Goal: Task Accomplishment & Management: Complete application form

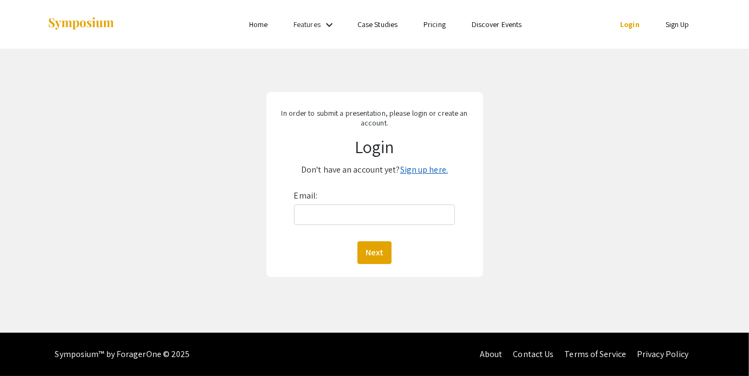
click at [424, 168] on link "Sign up here." at bounding box center [424, 169] width 48 height 11
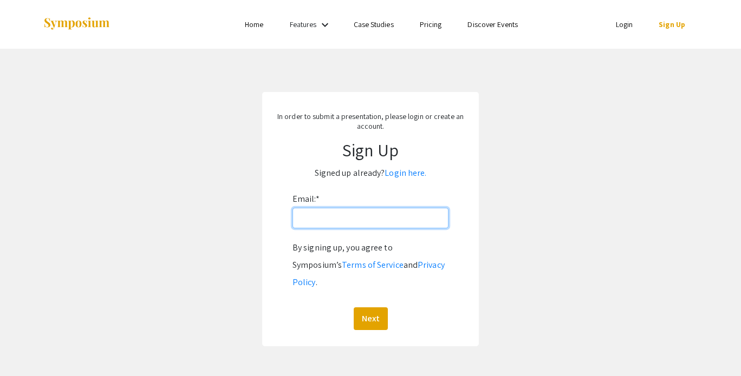
click at [356, 218] on input "Email: *" at bounding box center [370, 218] width 156 height 21
type input "[EMAIL_ADDRESS][DOMAIN_NAME]"
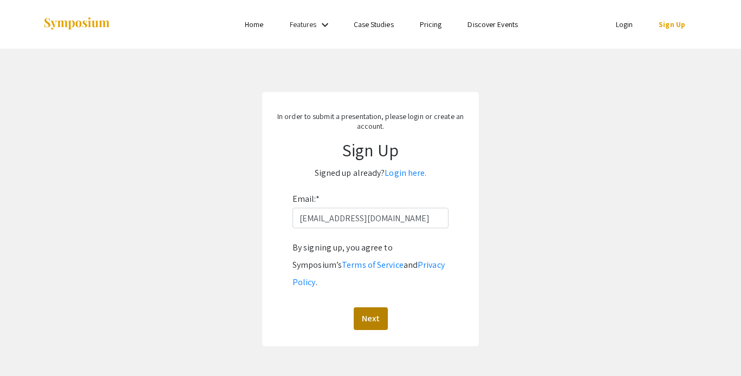
drag, startPoint x: 365, startPoint y: 285, endPoint x: 370, endPoint y: 290, distance: 7.3
click at [370, 290] on div "By signing up, you agree to Symposium’s Terms of Service and Privacy Policy . N…" at bounding box center [370, 284] width 156 height 91
click at [370, 308] on button "Next" at bounding box center [371, 319] width 34 height 23
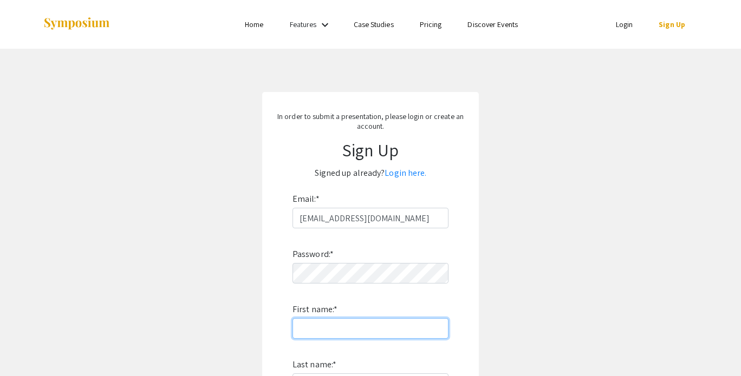
click at [322, 323] on input "First name: *" at bounding box center [370, 328] width 156 height 21
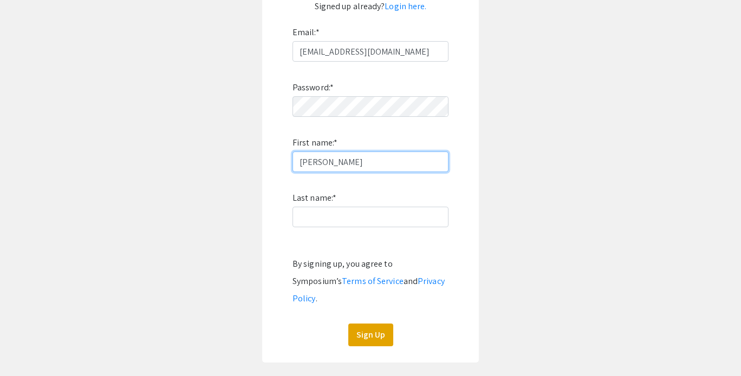
scroll to position [177, 0]
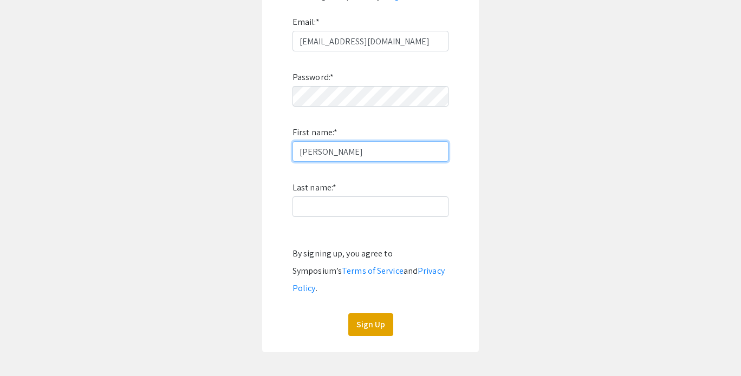
type input "[PERSON_NAME]"
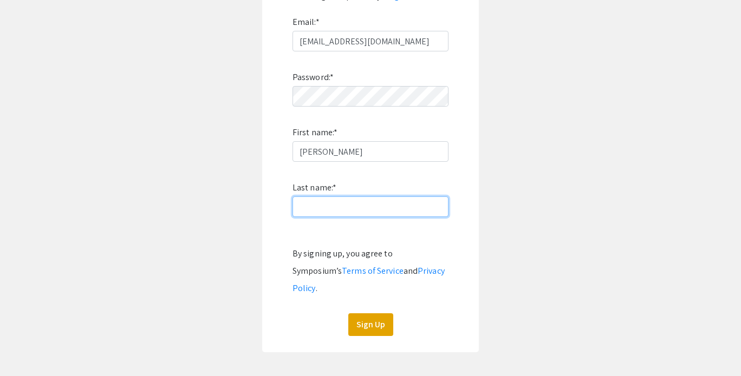
click at [394, 207] on input "Last name: *" at bounding box center [370, 207] width 156 height 21
type input "Booth"
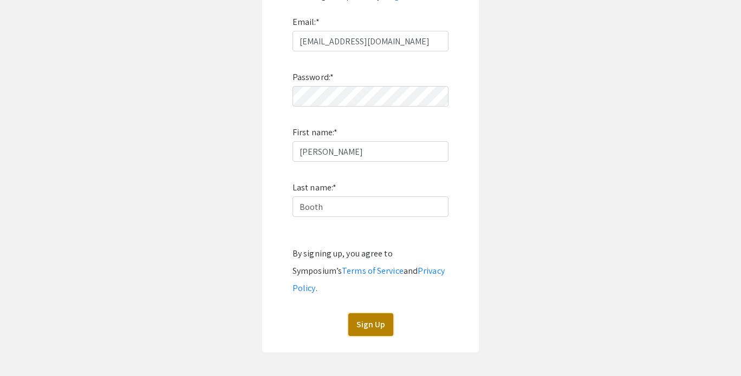
click at [368, 314] on button "Sign Up" at bounding box center [370, 325] width 45 height 23
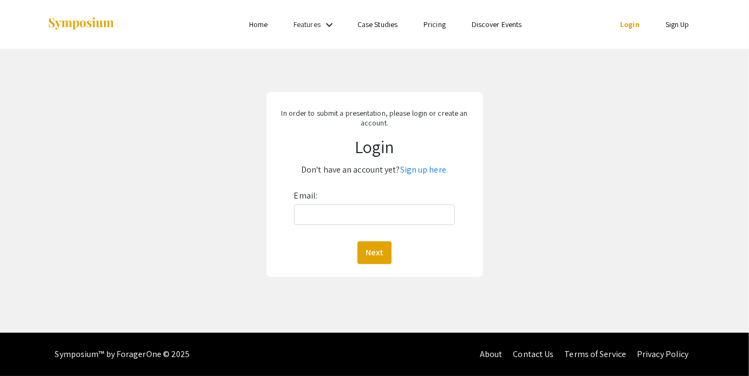
click at [618, 25] on li "Login" at bounding box center [629, 24] width 45 height 13
click at [343, 211] on input "Email:" at bounding box center [374, 215] width 161 height 21
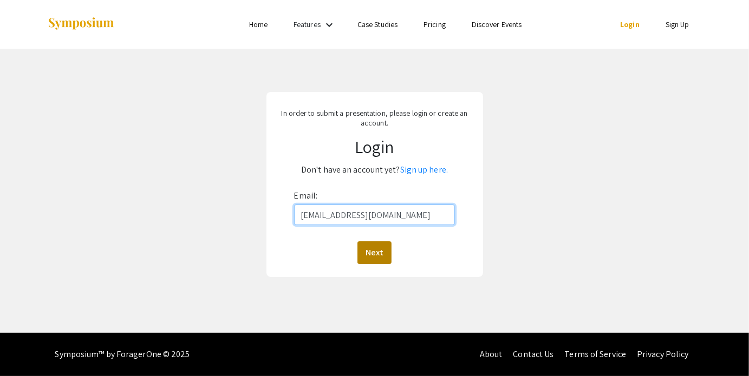
type input "[EMAIL_ADDRESS][DOMAIN_NAME]"
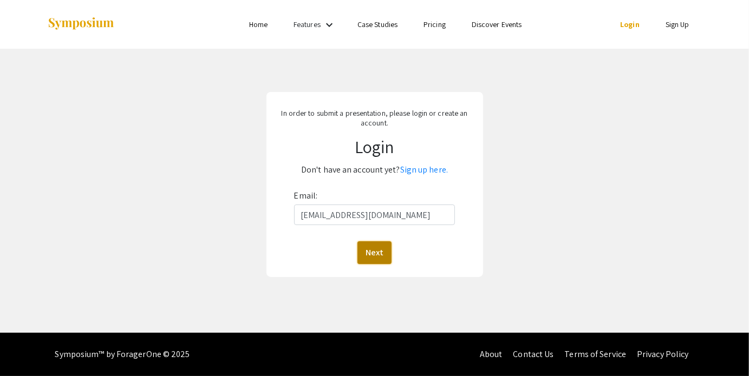
click at [380, 251] on button "Next" at bounding box center [374, 252] width 34 height 23
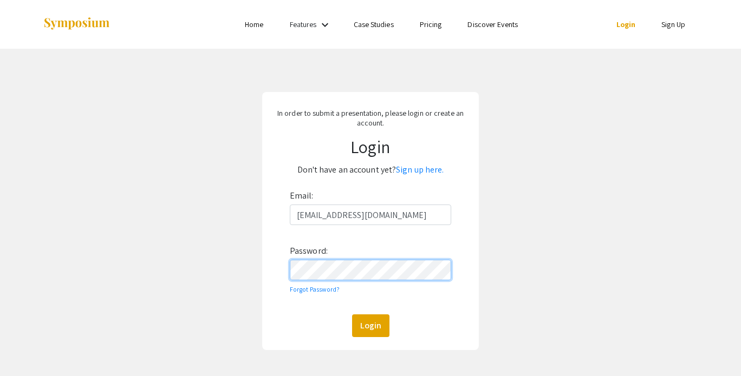
click at [352, 315] on button "Login" at bounding box center [370, 326] width 37 height 23
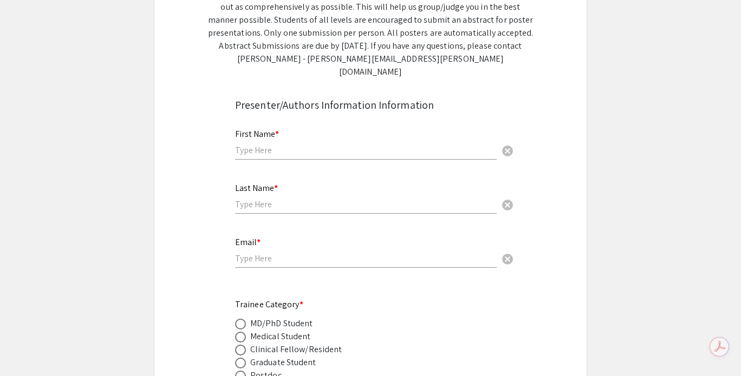
scroll to position [260, 0]
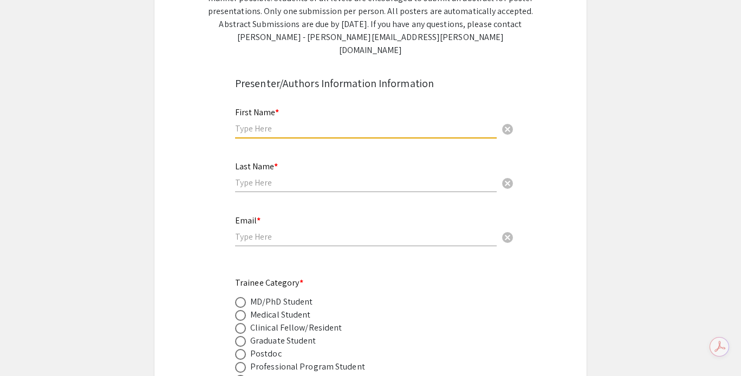
click at [330, 123] on input "text" at bounding box center [366, 128] width 262 height 11
type input "[PERSON_NAME]"
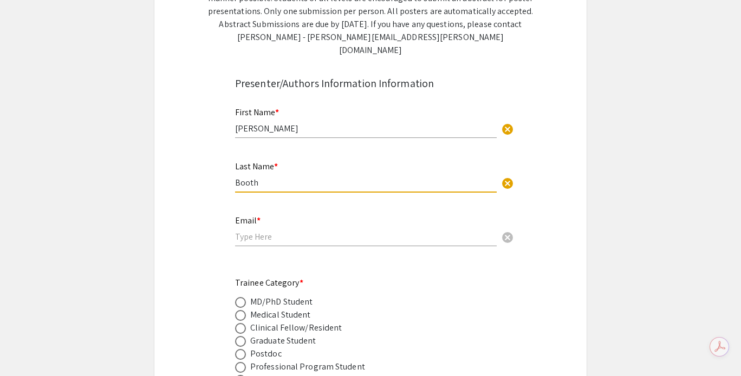
type input "Booth"
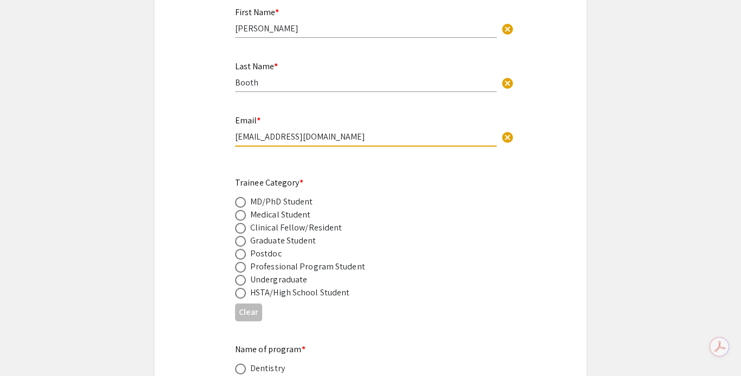
scroll to position [367, 0]
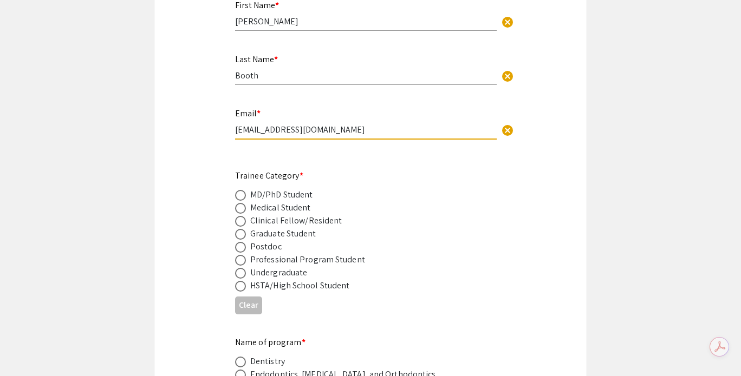
type input "[EMAIL_ADDRESS][DOMAIN_NAME]"
click at [287, 266] on div "Undergraduate" at bounding box center [278, 272] width 57 height 13
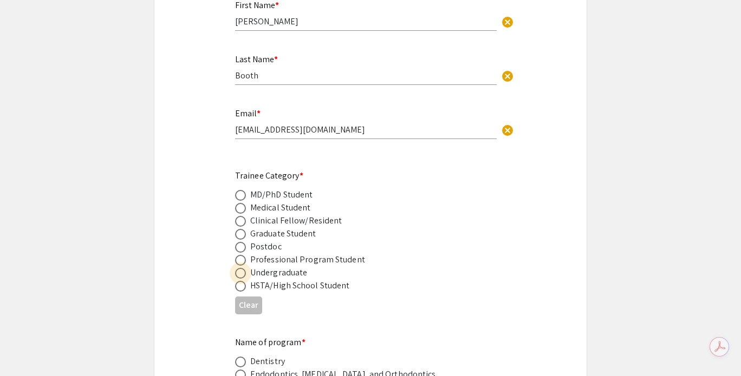
click at [240, 273] on span at bounding box center [240, 273] width 0 height 0
click at [240, 268] on input "radio" at bounding box center [240, 273] width 11 height 11
radio input "true"
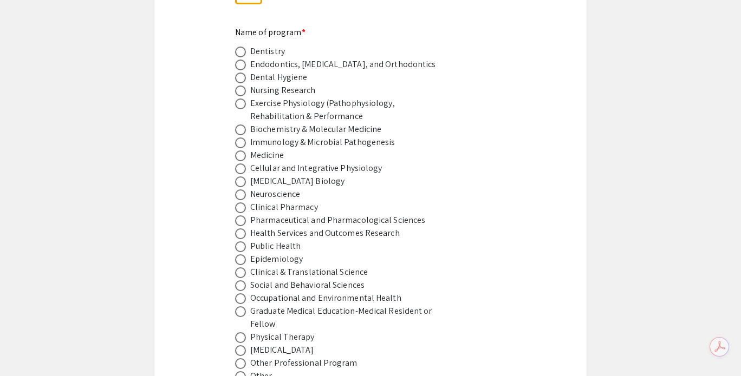
scroll to position [683, 0]
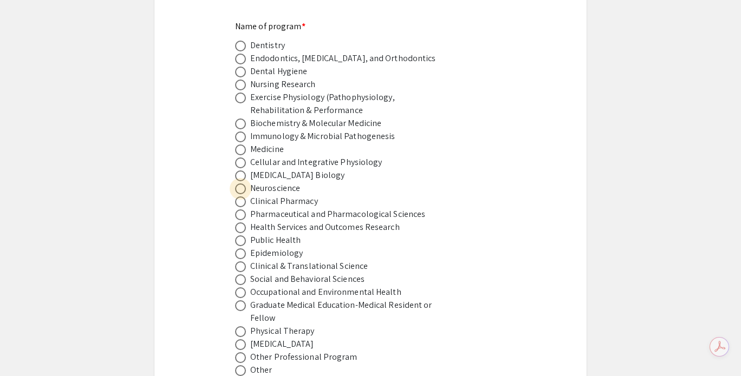
click at [239, 184] on span at bounding box center [240, 189] width 11 height 11
click at [239, 184] on input "radio" at bounding box center [240, 189] width 11 height 11
radio input "true"
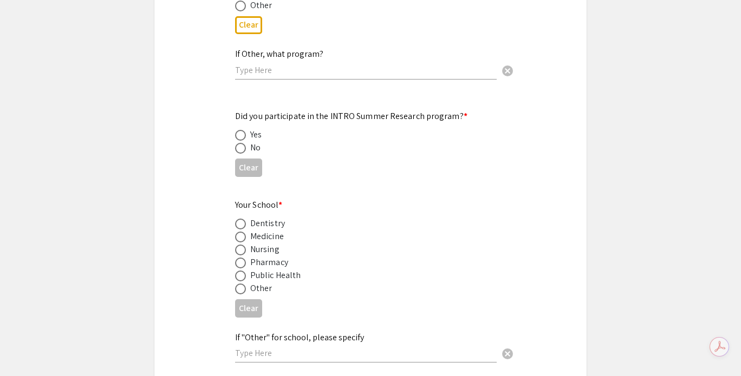
scroll to position [1049, 0]
click at [244, 142] on span at bounding box center [240, 147] width 11 height 11
click at [244, 142] on input "radio" at bounding box center [240, 147] width 11 height 11
radio input "true"
click at [240, 237] on span at bounding box center [240, 237] width 0 height 0
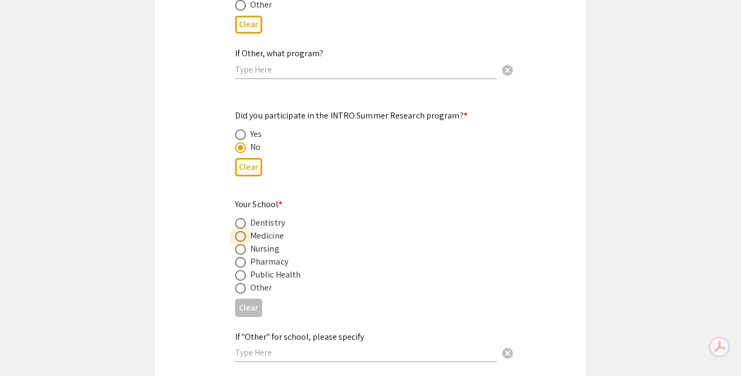
click at [240, 231] on input "radio" at bounding box center [240, 236] width 11 height 11
radio input "true"
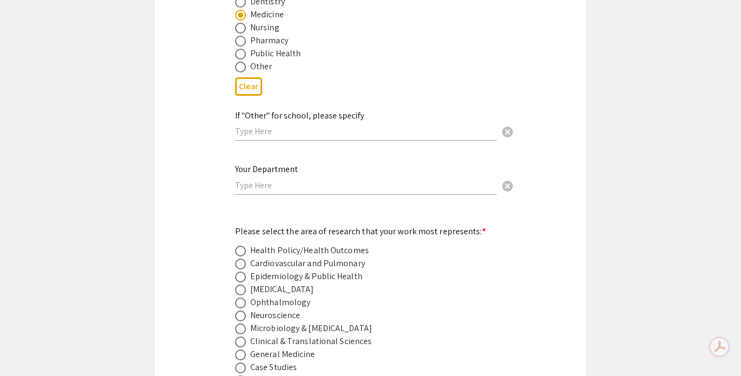
scroll to position [1272, 0]
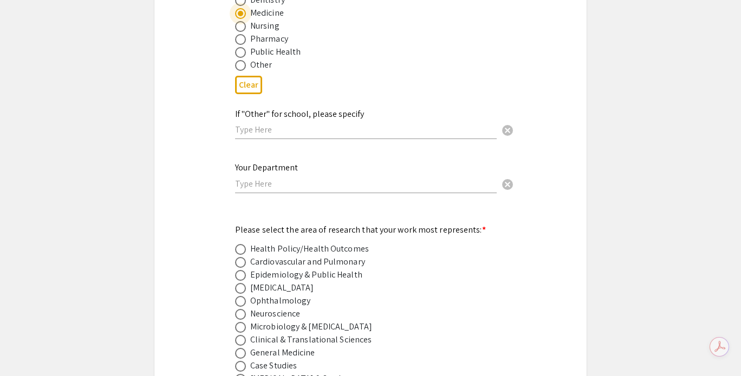
click at [404, 178] on input "text" at bounding box center [366, 183] width 262 height 11
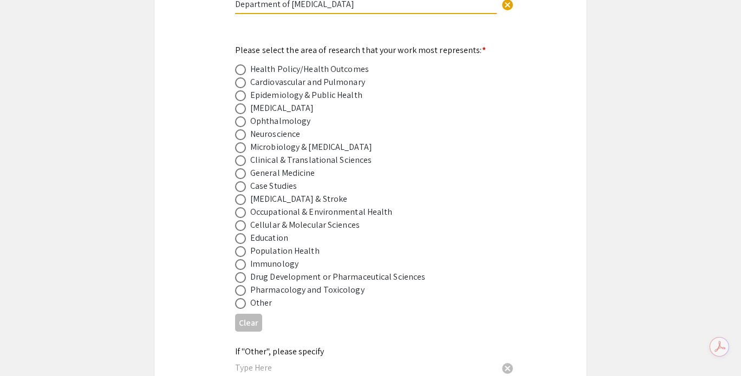
scroll to position [1453, 0]
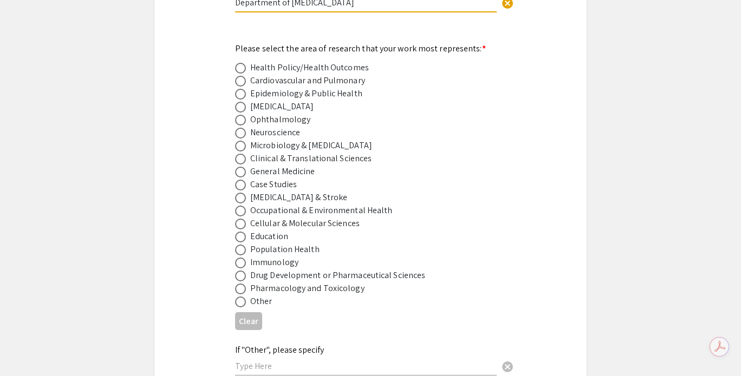
type input "Department of [MEDICAL_DATA]"
click at [244, 128] on span at bounding box center [240, 133] width 11 height 11
click at [244, 128] on input "radio" at bounding box center [240, 133] width 11 height 11
radio input "true"
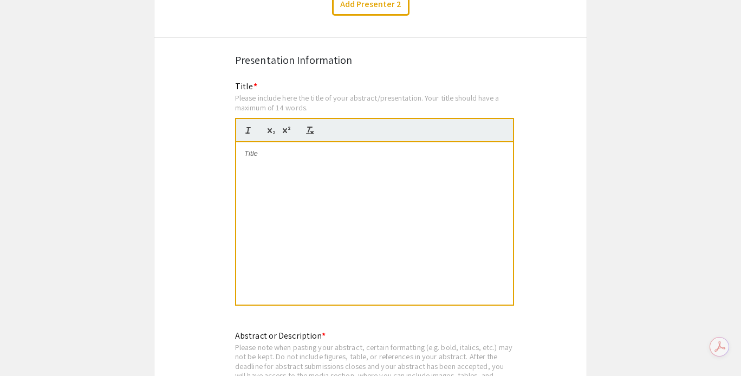
scroll to position [1933, 0]
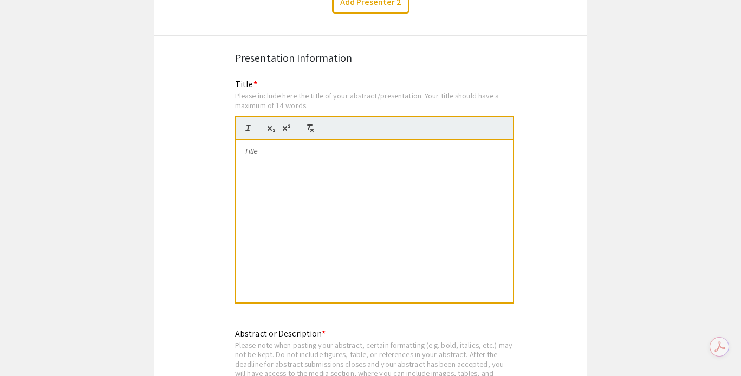
click at [481, 208] on div at bounding box center [374, 221] width 277 height 162
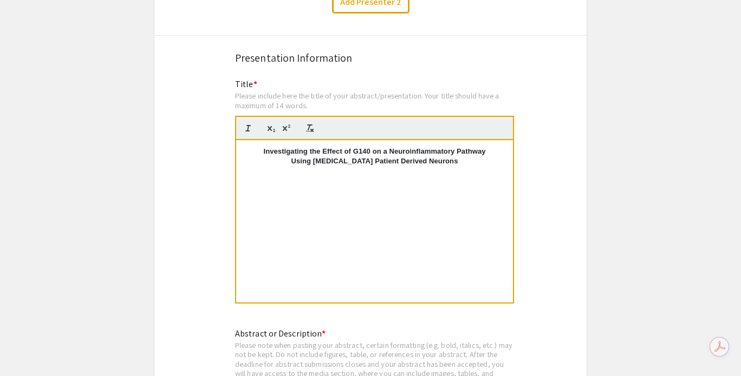
scroll to position [0, 0]
drag, startPoint x: 406, startPoint y: 149, endPoint x: 379, endPoint y: 148, distance: 26.5
click at [379, 157] on strong "Using [MEDICAL_DATA] Patient Derived Neurons" at bounding box center [374, 161] width 167 height 8
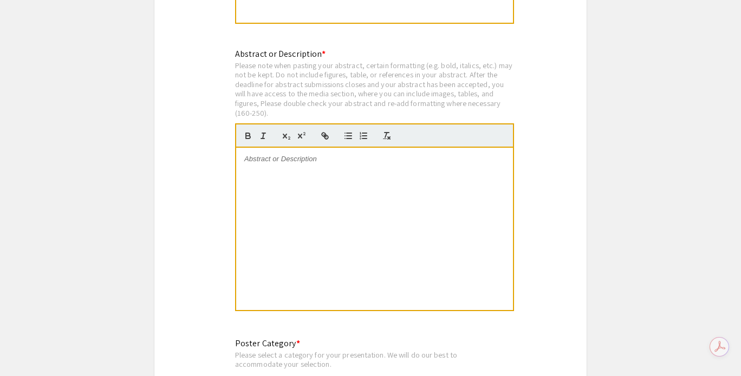
scroll to position [2213, 0]
click at [250, 150] on div at bounding box center [374, 228] width 277 height 162
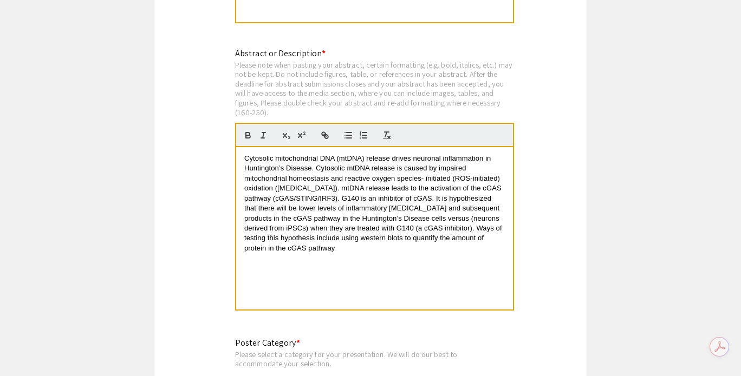
click at [468, 214] on span "Cytosolic mitochondrial DNA (mtDNA) release drives neuronal inflammation in Hun…" at bounding box center [373, 203] width 259 height 98
click at [339, 225] on span "Cytosolic mitochondrial DNA (mtDNA) release drives neuronal inflammation in Hun…" at bounding box center [373, 203] width 259 height 98
click at [320, 240] on div "Cytosolic mitochondrial DNA (mtDNA) release drives neuronal inflammation in Hun…" at bounding box center [374, 228] width 277 height 162
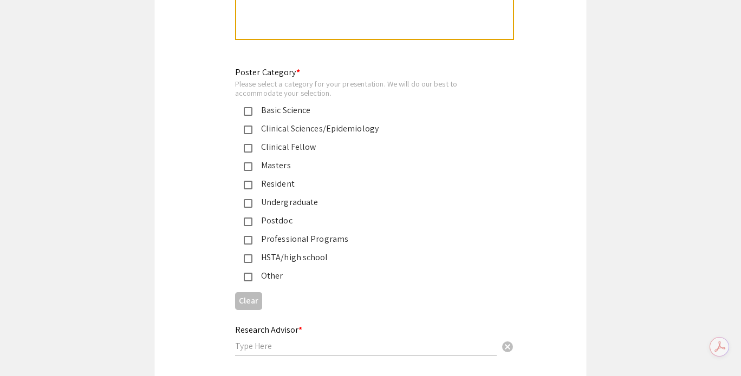
scroll to position [2487, 0]
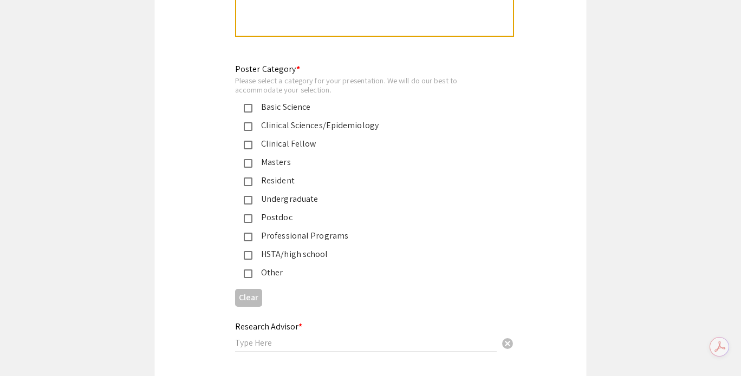
click at [258, 193] on div "Undergraduate" at bounding box center [365, 199] width 227 height 13
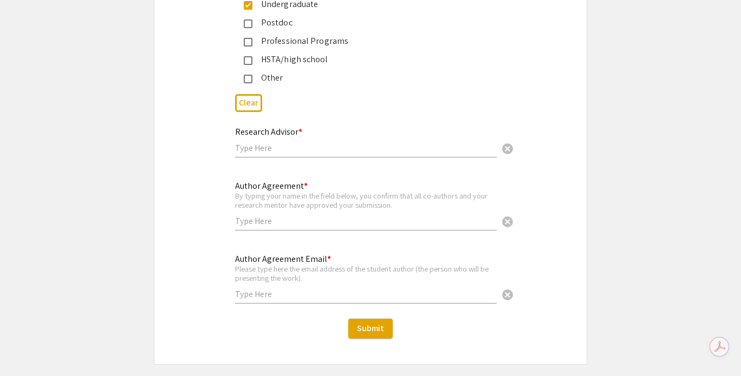
scroll to position [2661, 0]
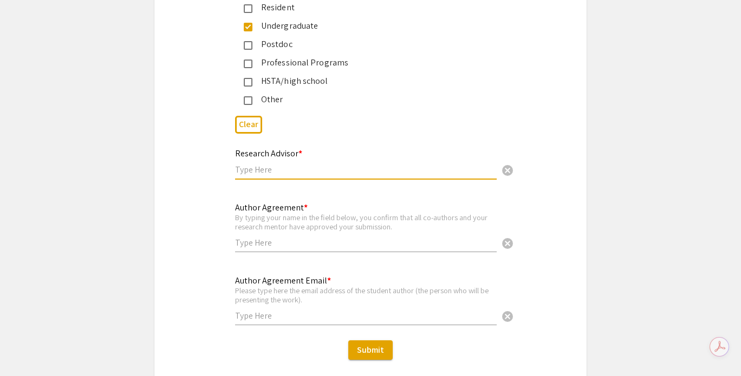
click at [256, 164] on input "text" at bounding box center [366, 169] width 262 height 11
type input "[PERSON_NAME]"
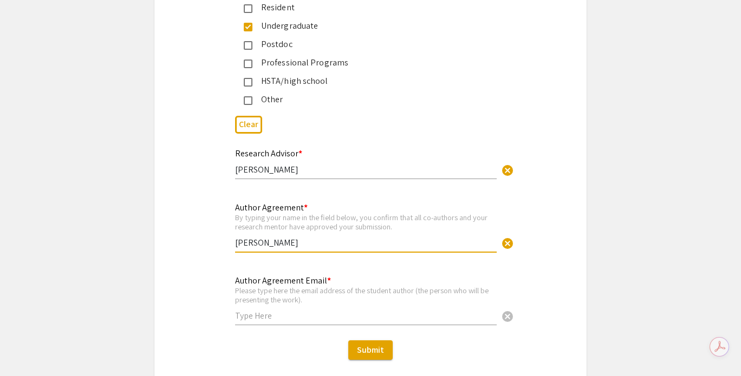
type input "[PERSON_NAME]"
click at [299, 237] on input "[PERSON_NAME]" at bounding box center [366, 242] width 262 height 11
type input "[PERSON_NAME]"
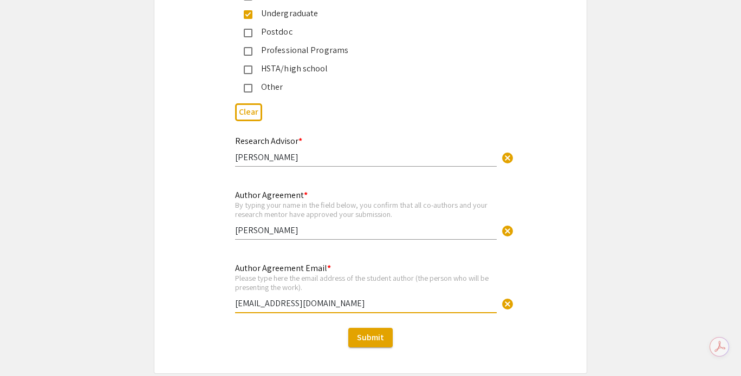
scroll to position [2711, 0]
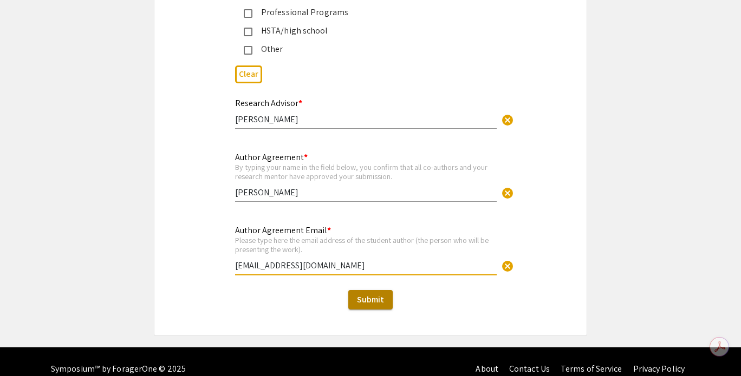
type input "[EMAIL_ADDRESS][DOMAIN_NAME]"
click at [383, 290] on button "Submit" at bounding box center [370, 299] width 44 height 19
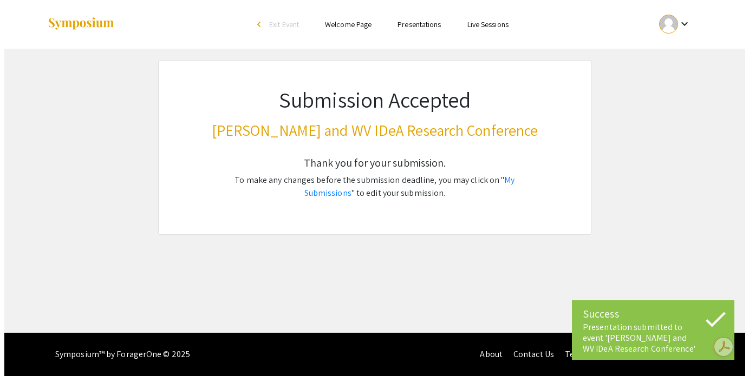
scroll to position [0, 0]
